Goal: Task Accomplishment & Management: Use online tool/utility

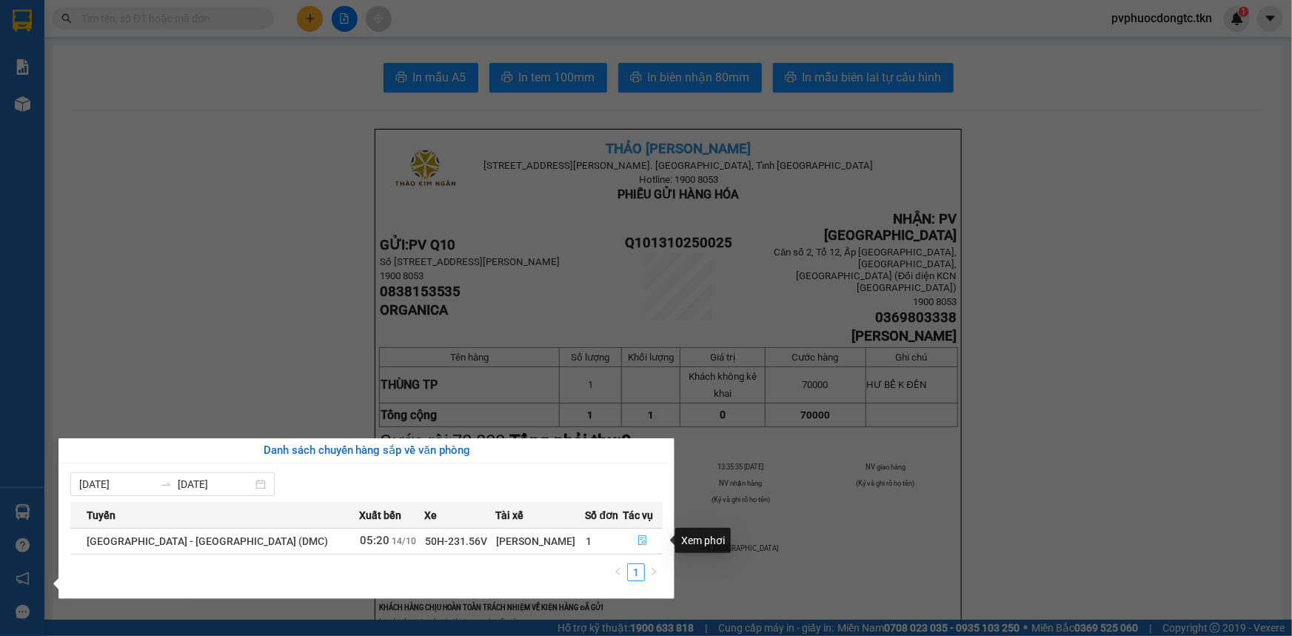
click at [624, 536] on button "button" at bounding box center [643, 541] width 39 height 24
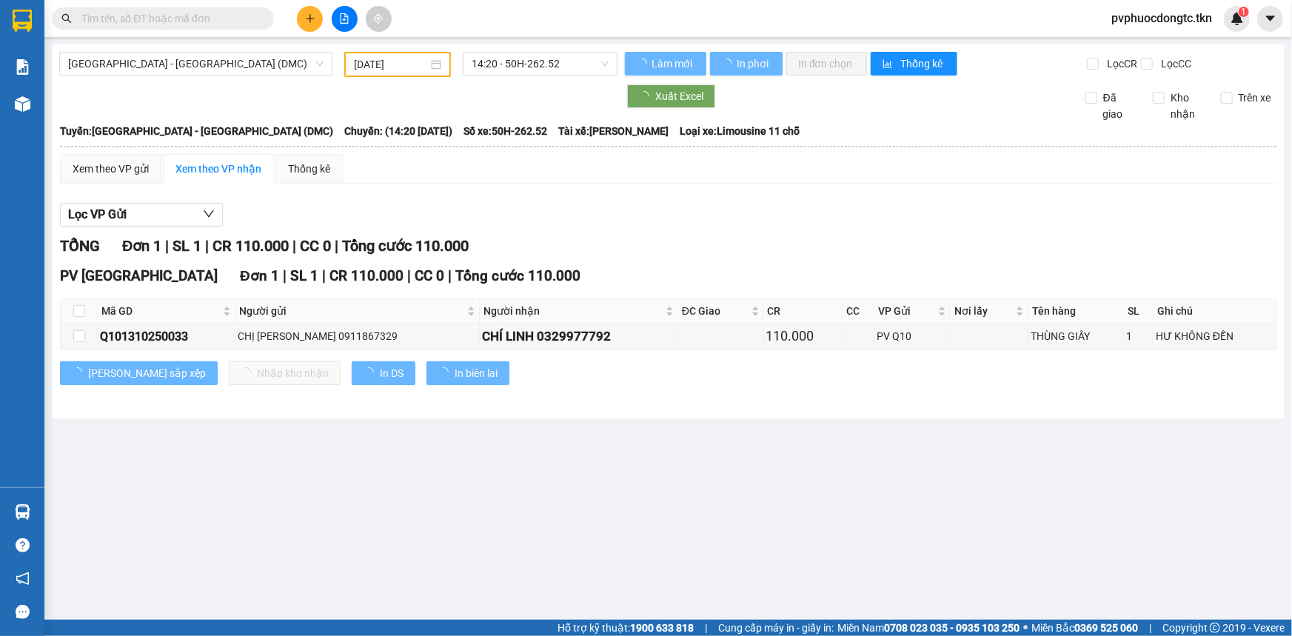
type input "[DATE]"
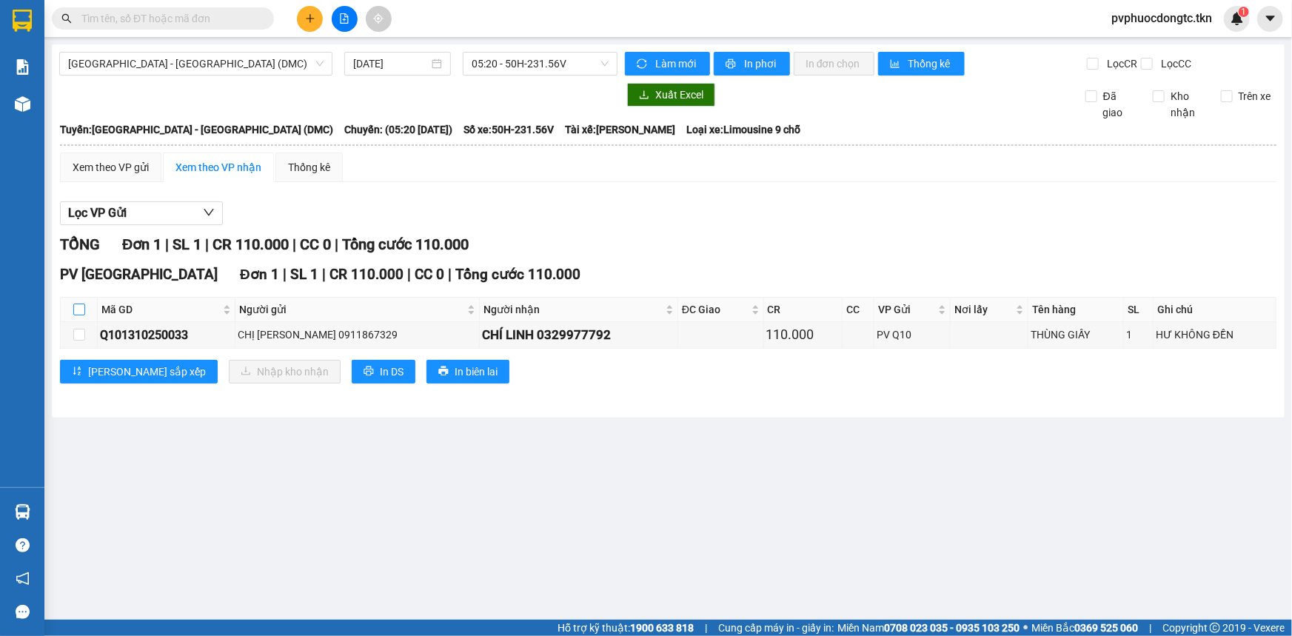
click at [80, 309] on input "checkbox" at bounding box center [79, 310] width 12 height 12
checkbox input "true"
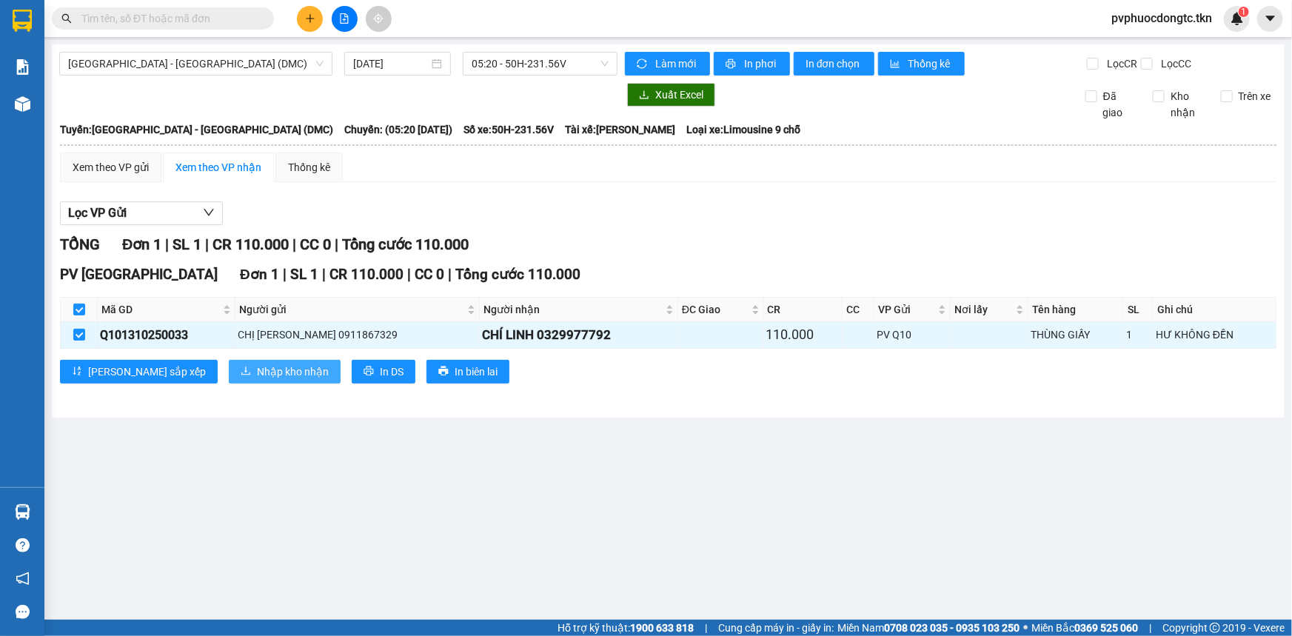
click at [257, 364] on span "Nhập kho nhận" at bounding box center [293, 372] width 72 height 16
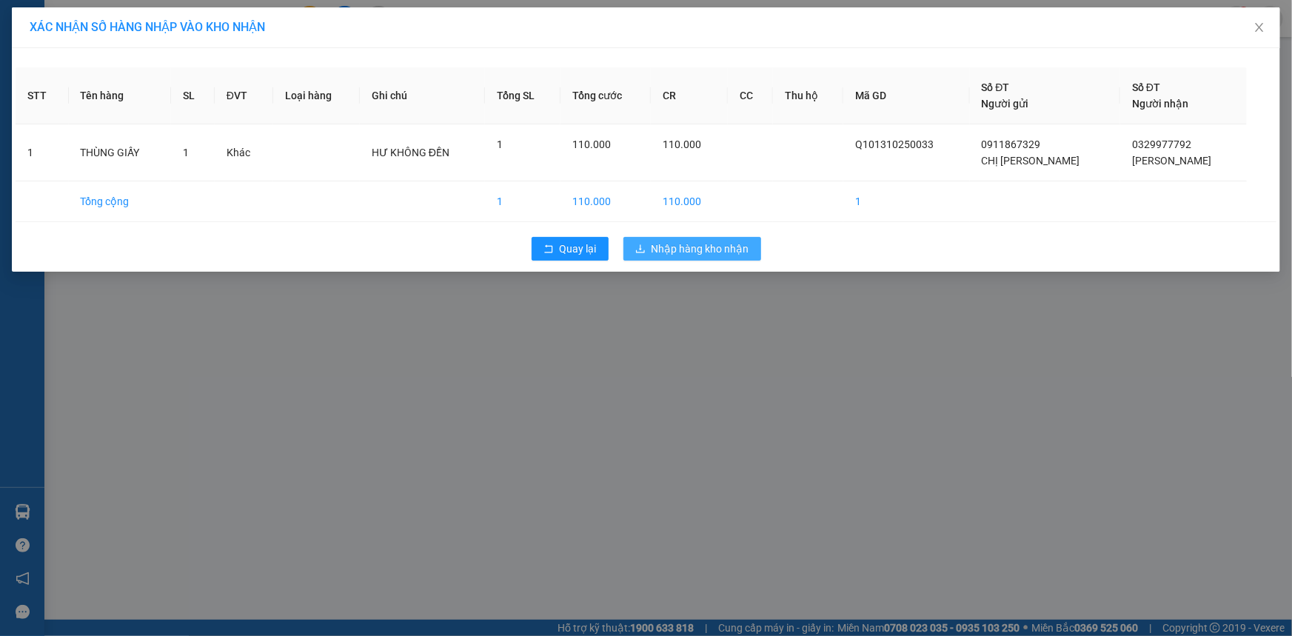
click at [673, 258] on button "Nhập hàng kho nhận" at bounding box center [693, 249] width 138 height 24
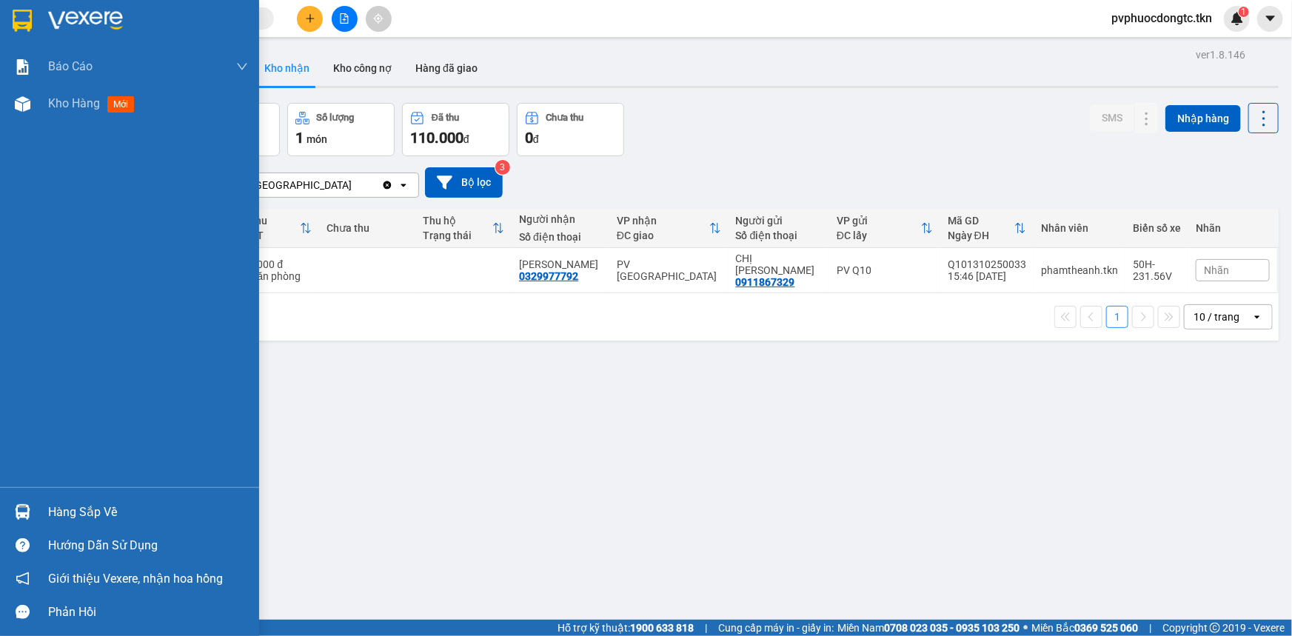
click at [81, 510] on div "Hàng sắp về" at bounding box center [148, 512] width 200 height 22
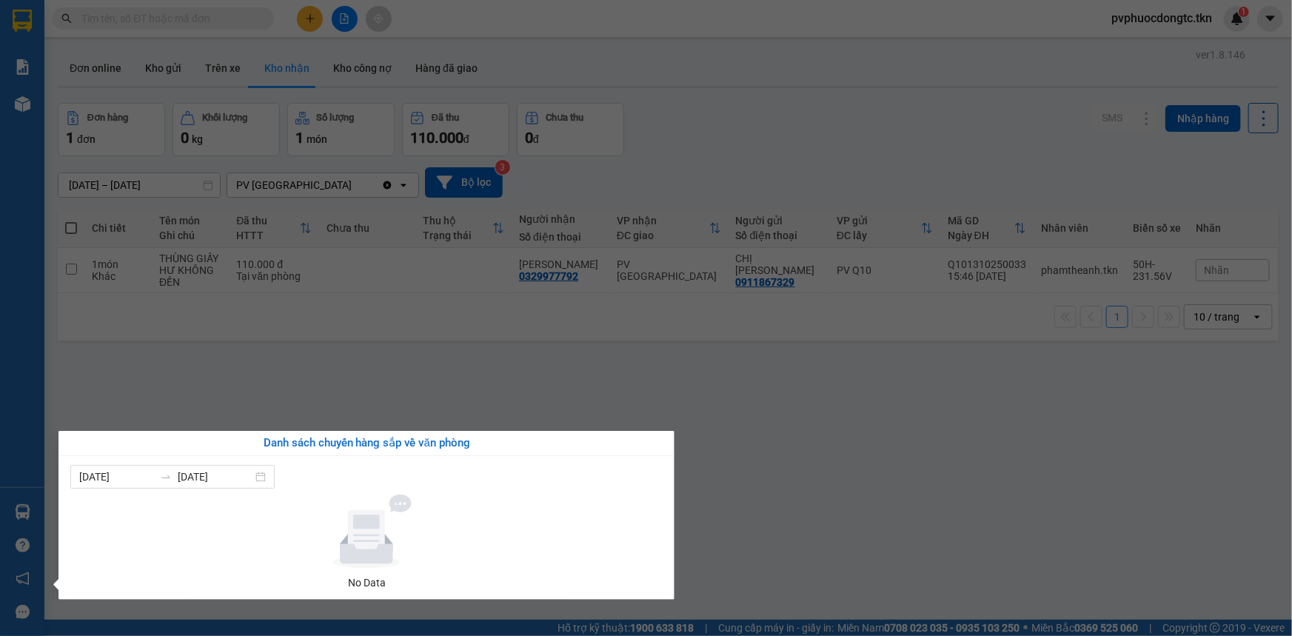
click at [432, 369] on section "Kết quả tìm kiếm ( 0 ) Bộ lọc No Data pvphuocdongtc.tkn 1 Báo cáo Mẫu 1: Báo cá…" at bounding box center [646, 318] width 1292 height 636
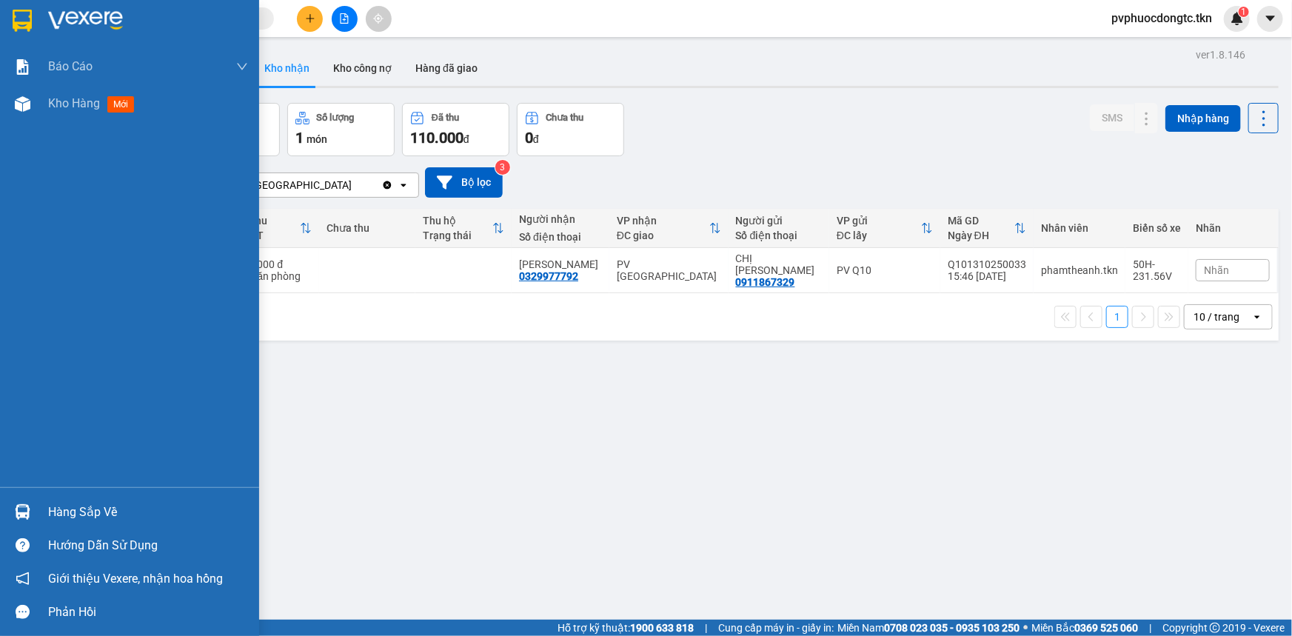
click at [61, 496] on div "Hàng sắp về" at bounding box center [129, 511] width 259 height 33
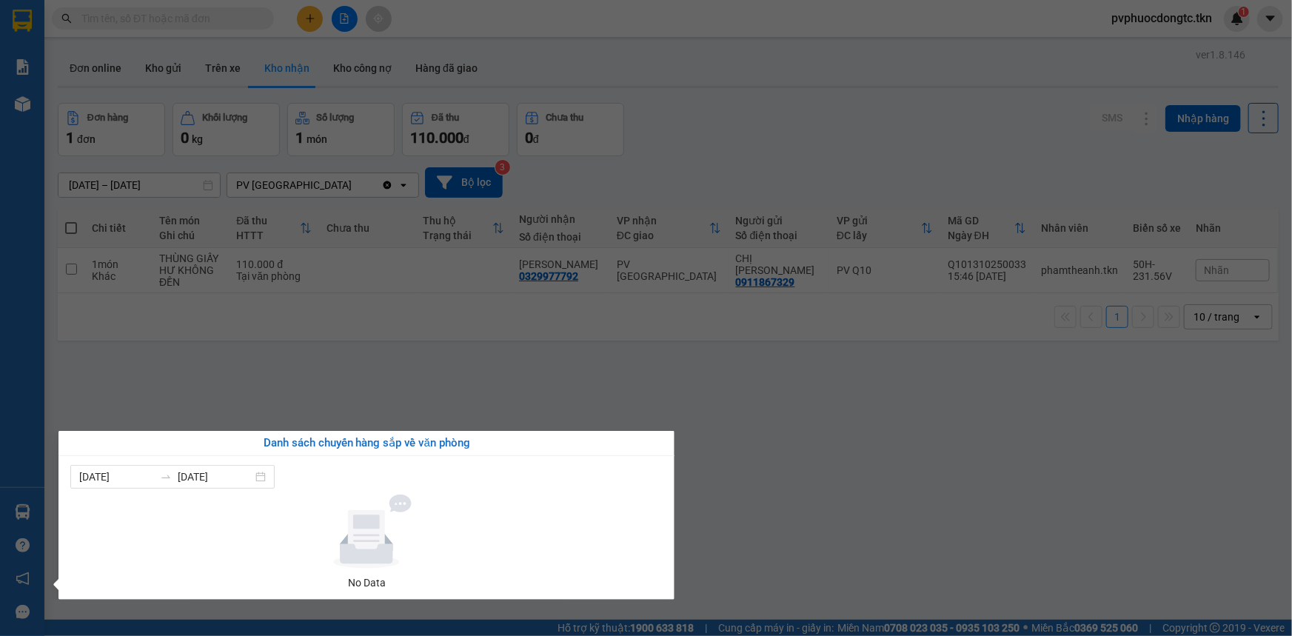
click at [372, 397] on section "Kết quả tìm kiếm ( 0 ) Bộ lọc No Data pvphuocdongtc.tkn 1 Báo cáo Mẫu 1: Báo cá…" at bounding box center [646, 318] width 1292 height 636
